Goal: Information Seeking & Learning: Learn about a topic

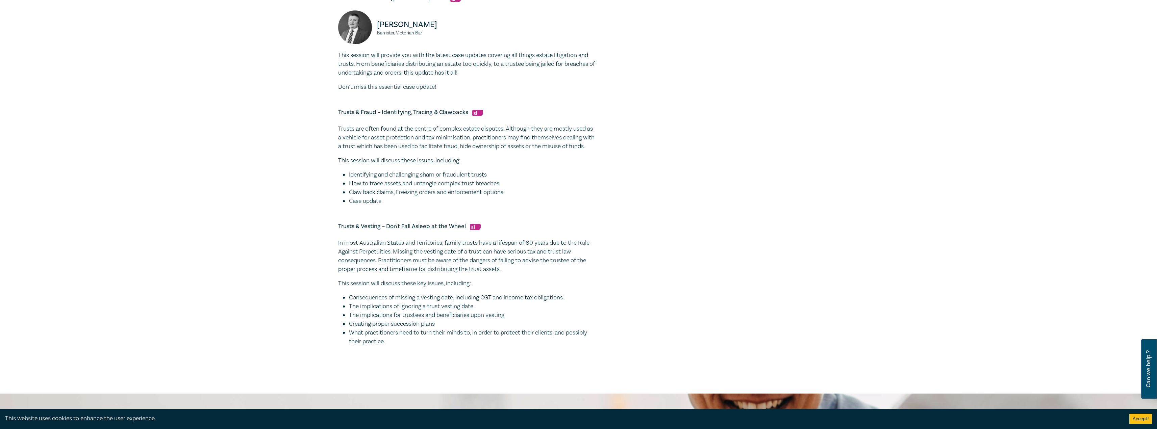
drag, startPoint x: 1157, startPoint y: 254, endPoint x: 1104, endPoint y: 58, distance: 202.2
click at [1123, 56] on div "Trust & Estate Litigation Intensive I25056 CPD Intensive (4 Point) CPD Points 4…" at bounding box center [578, 16] width 1157 height 756
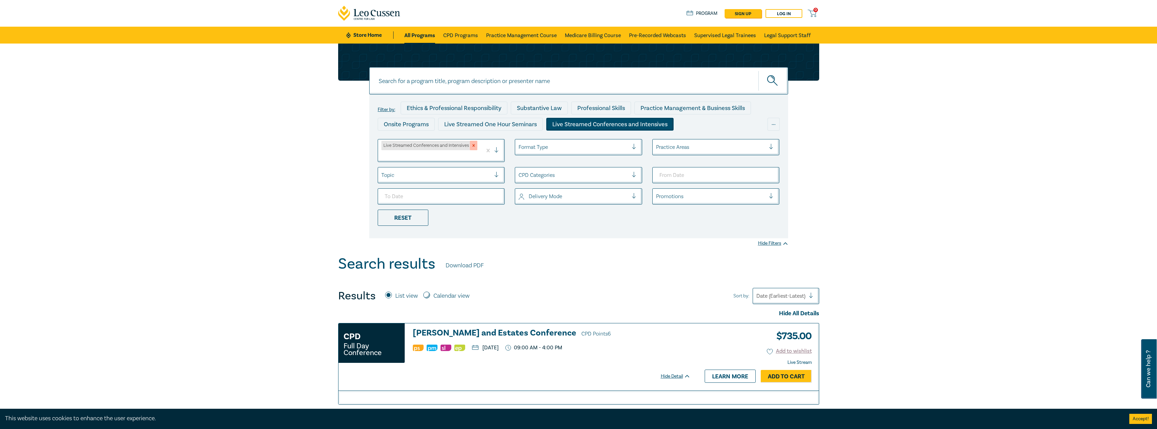
click at [473, 148] on icon "Remove Live Streamed Conferences and Intensives" at bounding box center [473, 145] width 5 height 5
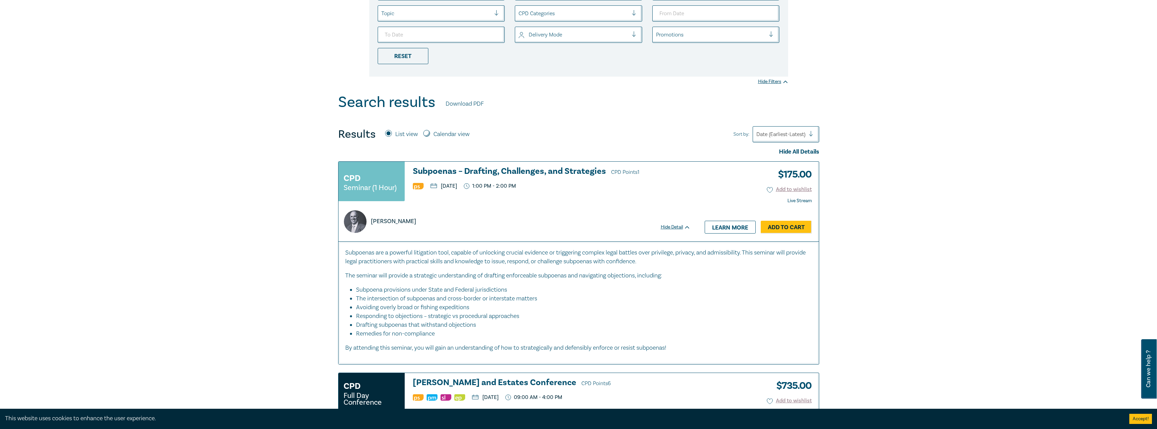
scroll to position [87, 0]
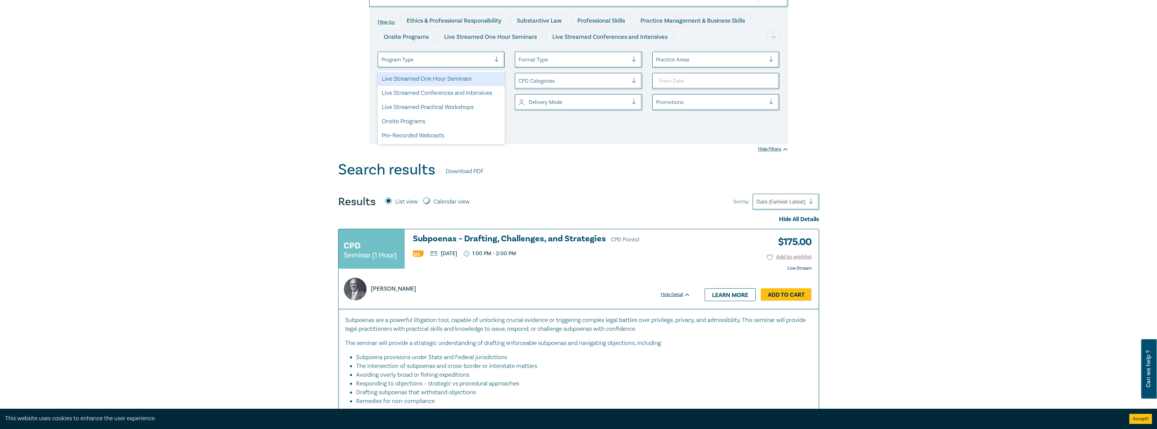
click at [473, 61] on div at bounding box center [436, 59] width 110 height 9
click at [457, 80] on div "Live Streamed One Hour Seminars" at bounding box center [441, 79] width 127 height 14
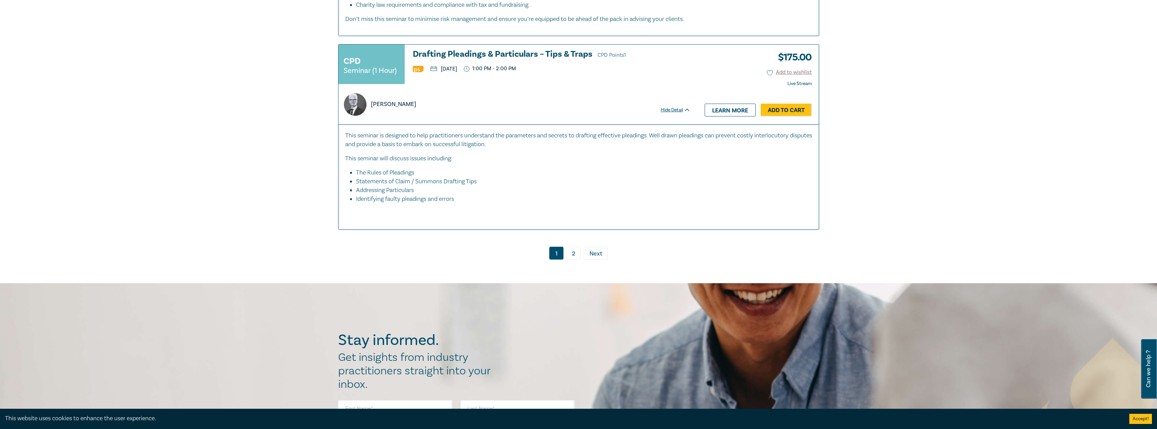
scroll to position [3331, 0]
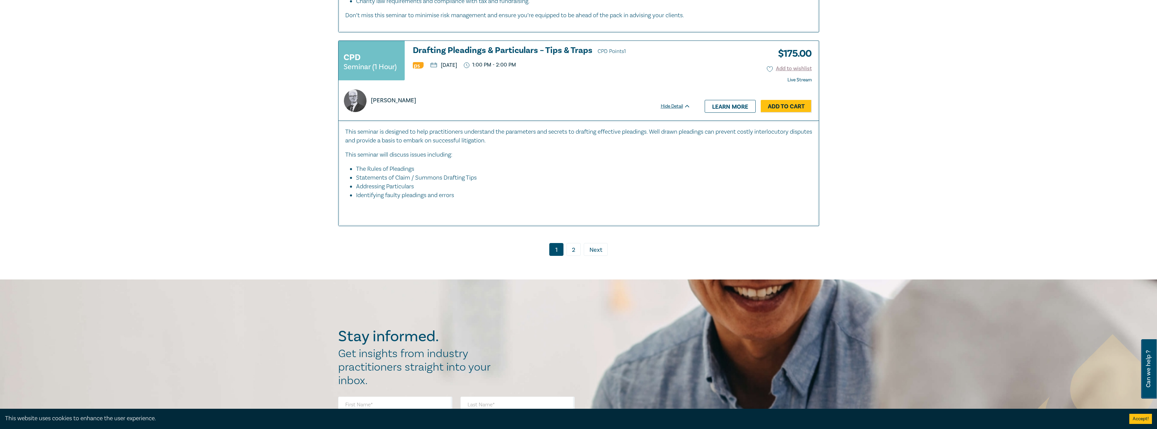
click at [574, 244] on link "2" at bounding box center [574, 249] width 14 height 13
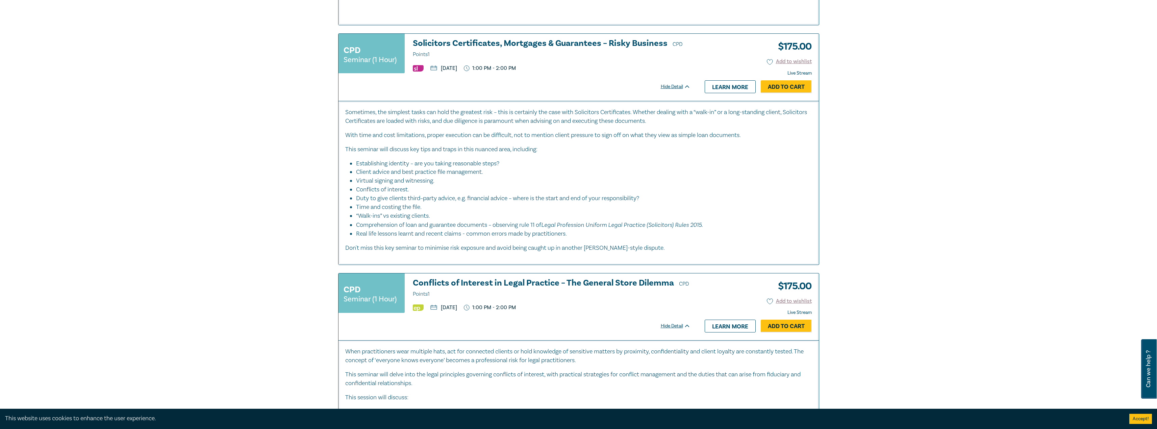
scroll to position [2171, 0]
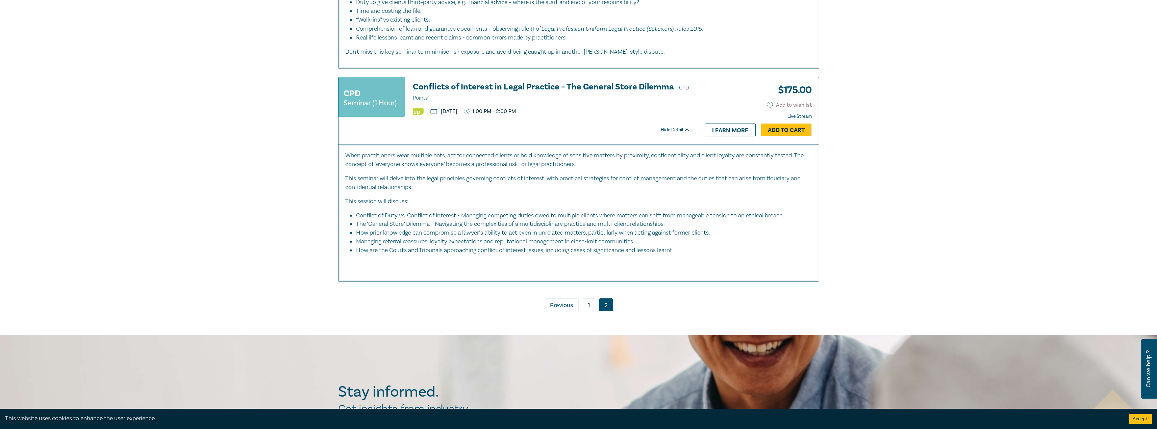
click at [593, 307] on link "1" at bounding box center [589, 305] width 14 height 13
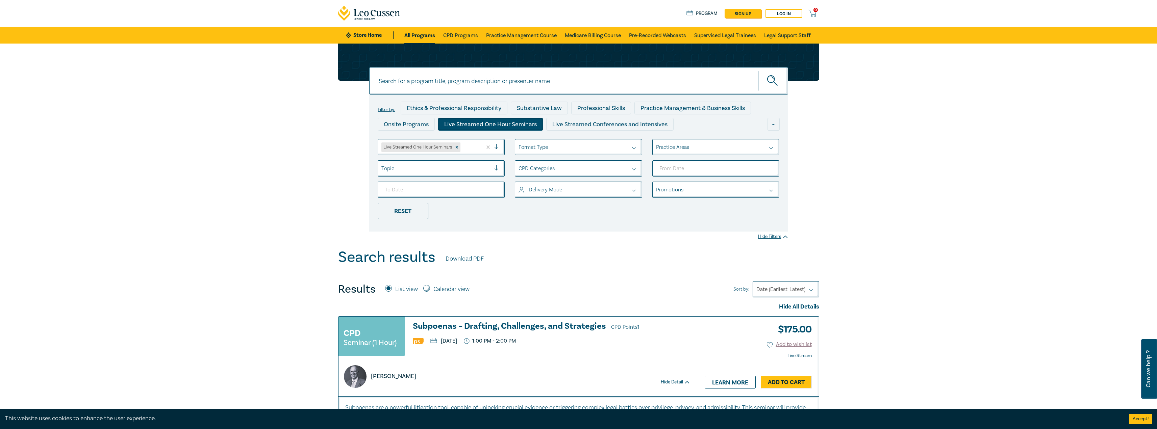
click at [926, 245] on div "Filter by: Ethics & Professional Responsibility Substantive Law Professional Sk…" at bounding box center [578, 146] width 1157 height 205
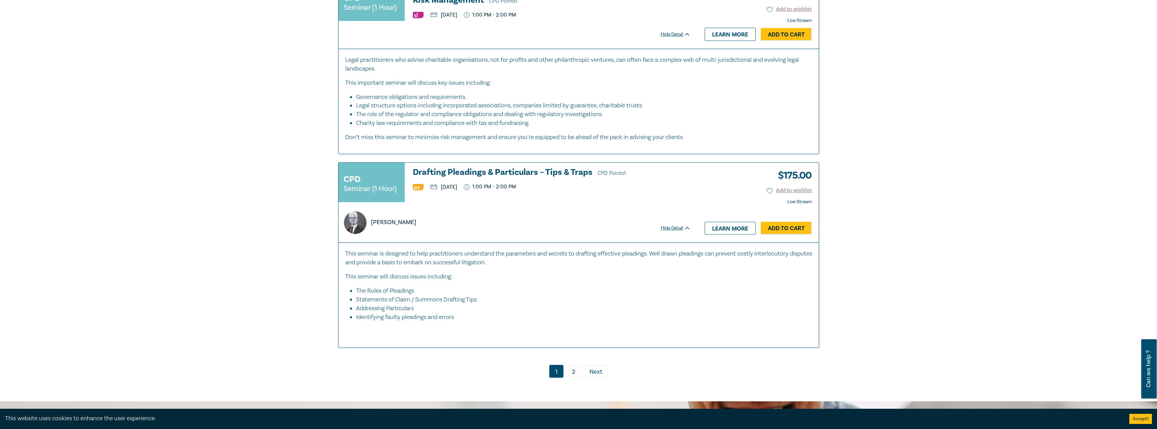
scroll to position [3209, 0]
click at [576, 369] on link "2" at bounding box center [574, 371] width 14 height 13
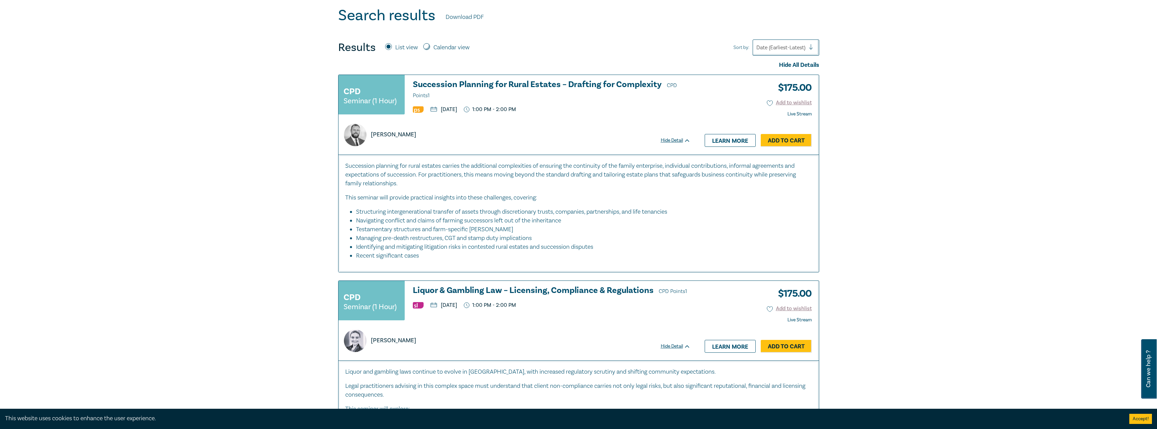
scroll to position [246, 0]
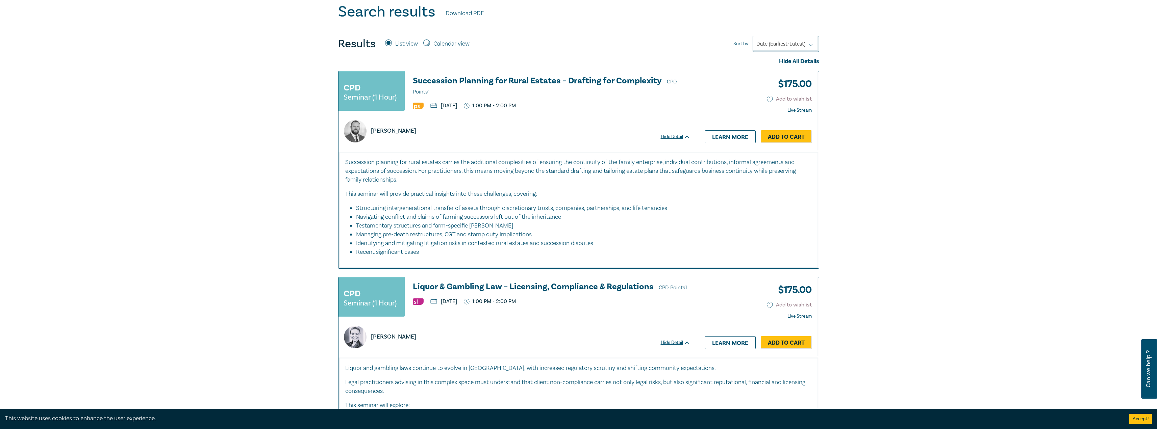
drag, startPoint x: 335, startPoint y: 389, endPoint x: 357, endPoint y: 405, distance: 27.3
click at [336, 389] on div "CPD Seminar (1 Hour) Liquor & Gambling Law – Licensing, Compliance & Regulation…" at bounding box center [578, 381] width 489 height 209
